Goal: Task Accomplishment & Management: Manage account settings

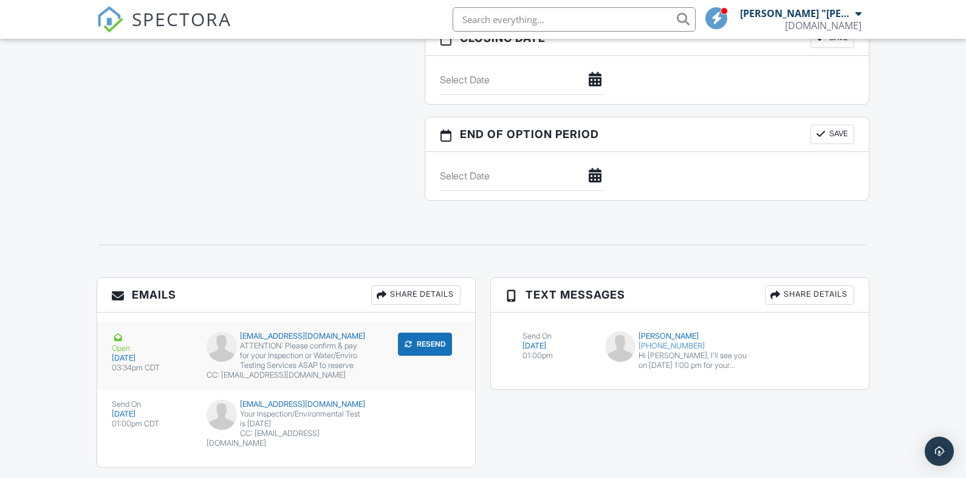
click at [423, 343] on button "Resend" at bounding box center [425, 343] width 54 height 23
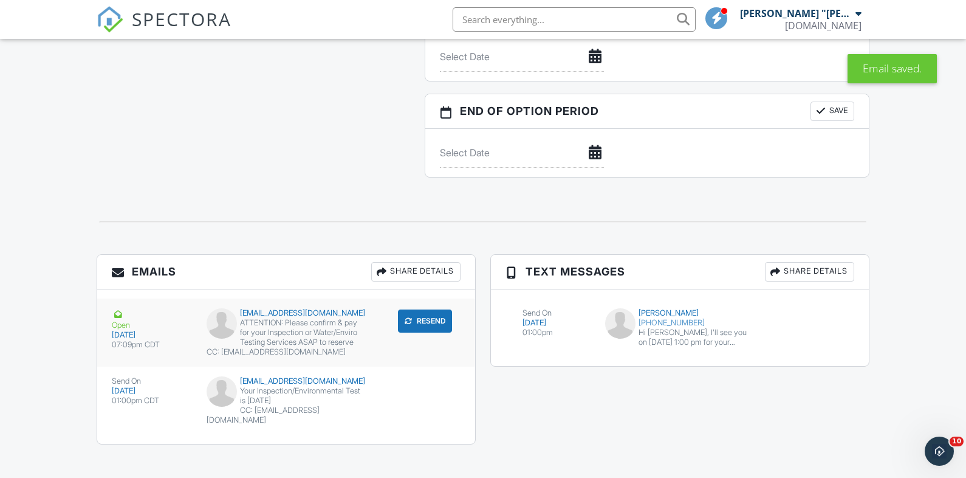
click at [300, 331] on div "ATTENTION: Please confirm & pay for your Inspection or Water/Enviro Testing Ser…" at bounding box center [287, 332] width 160 height 29
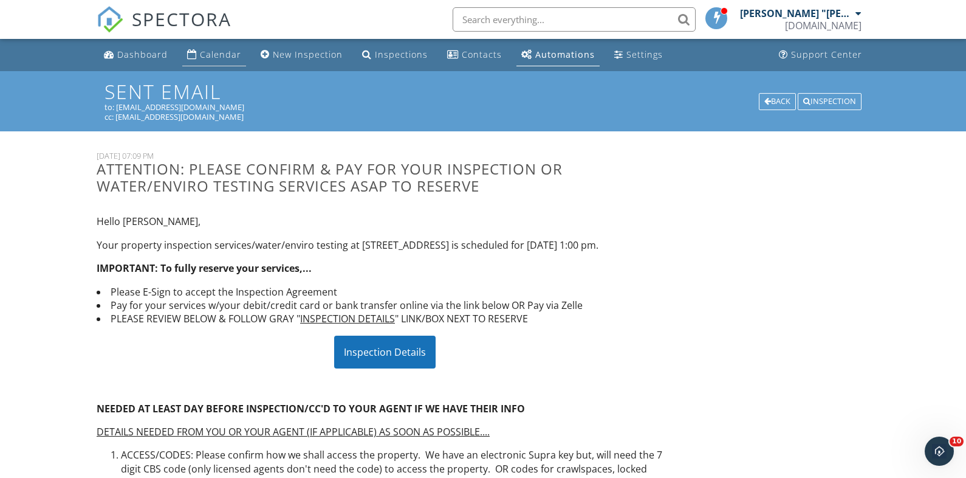
click at [206, 57] on div "Calendar" at bounding box center [220, 55] width 41 height 12
